Goal: Use online tool/utility: Utilize a website feature to perform a specific function

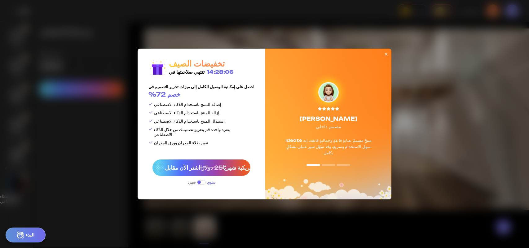
click at [384, 57] on icon at bounding box center [386, 54] width 5 height 5
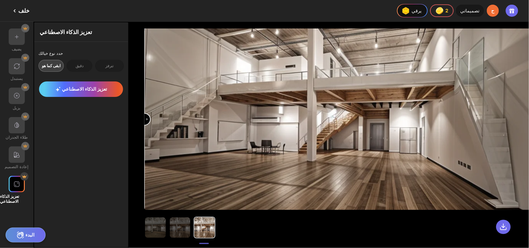
scroll to position [1948, 0]
click at [170, 233] on img at bounding box center [180, 228] width 20 height 20
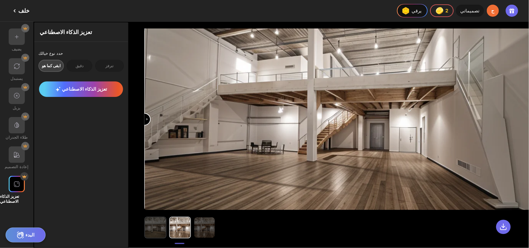
click at [146, 233] on img at bounding box center [155, 228] width 20 height 20
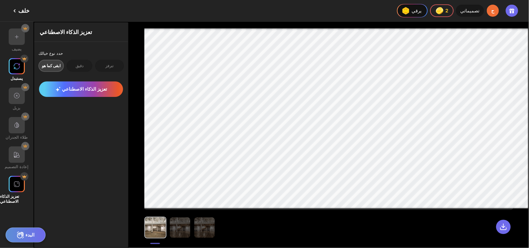
click at [16, 63] on img at bounding box center [16, 66] width 7 height 7
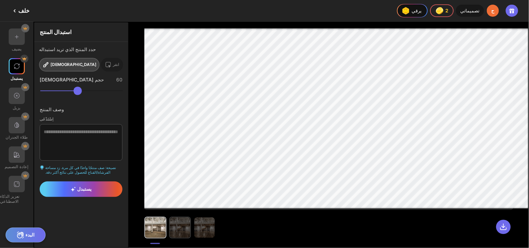
click at [170, 230] on img at bounding box center [180, 228] width 20 height 20
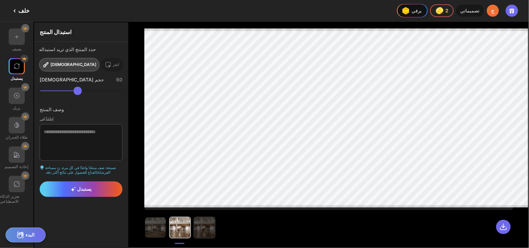
click at [194, 229] on img at bounding box center [204, 228] width 20 height 20
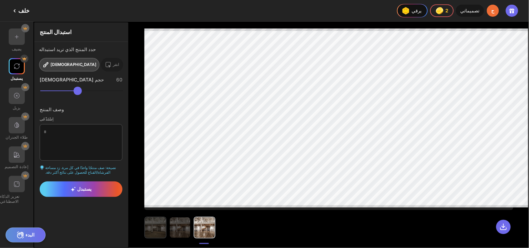
click at [145, 233] on img at bounding box center [155, 228] width 20 height 20
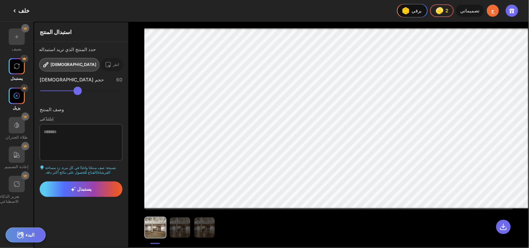
click at [16, 92] on img at bounding box center [16, 95] width 7 height 7
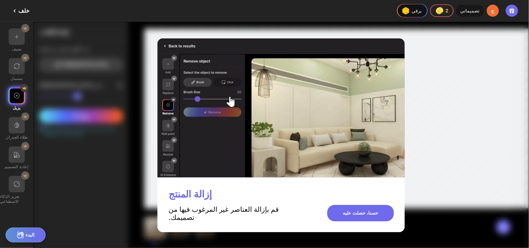
click at [19, 107] on div "يضيف يستبدل يزيل طلاء الجدران إعادة التصميم تعزيز الذكاء الاصطناعي" at bounding box center [16, 135] width 33 height 227
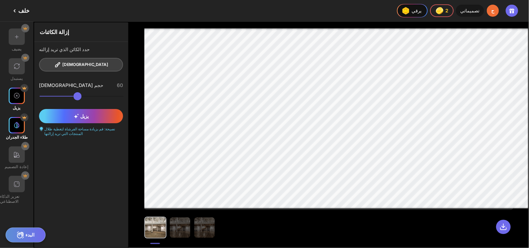
click at [19, 117] on div at bounding box center [17, 125] width 16 height 16
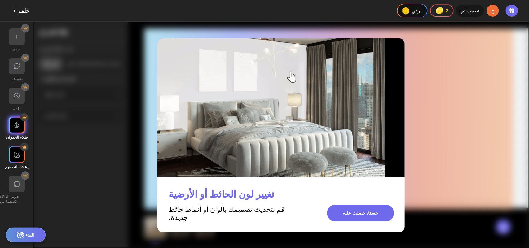
click at [24, 147] on div "إعادة التصميم" at bounding box center [16, 158] width 33 height 23
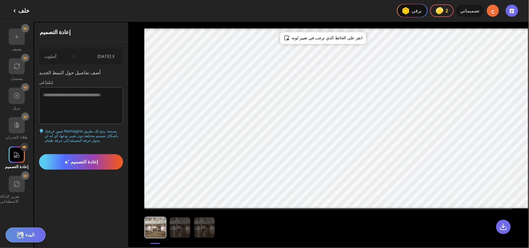
drag, startPoint x: 144, startPoint y: 244, endPoint x: 152, endPoint y: 242, distance: 8.6
click at [152, 242] on div at bounding box center [329, 135] width 400 height 227
drag, startPoint x: 143, startPoint y: 244, endPoint x: 127, endPoint y: 245, distance: 16.1
click at [129, 245] on div at bounding box center [329, 135] width 400 height 227
drag, startPoint x: 138, startPoint y: 244, endPoint x: 171, endPoint y: 233, distance: 34.4
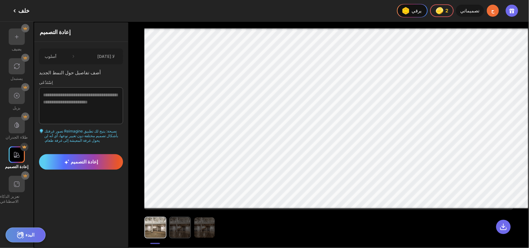
click at [171, 233] on div at bounding box center [179, 228] width 71 height 22
click at [168, 243] on div at bounding box center [329, 135] width 400 height 227
